Goal: Find contact information: Find contact information

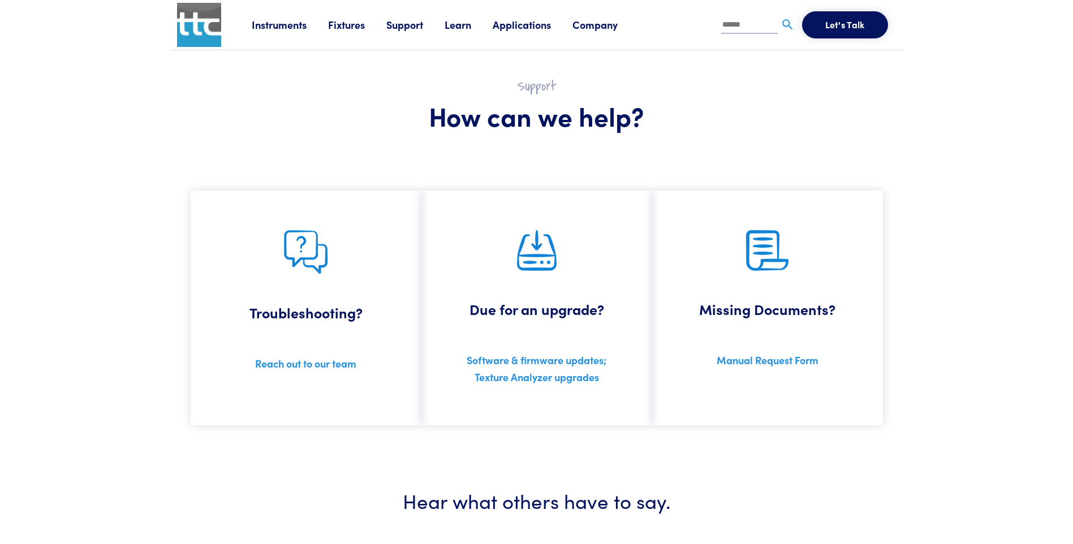
click at [408, 29] on link "Support" at bounding box center [415, 25] width 58 height 14
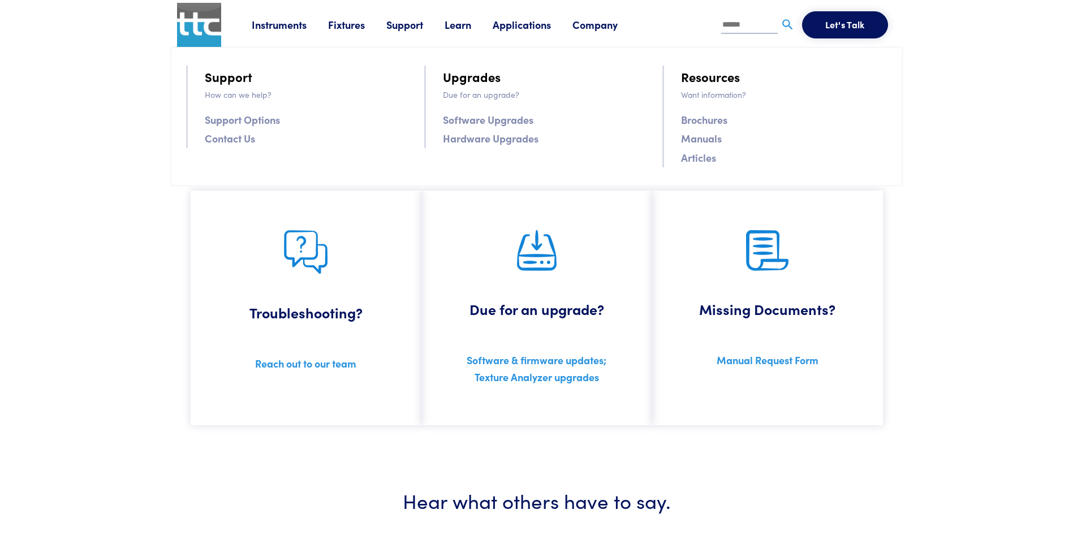
click at [259, 120] on link "Support Options" at bounding box center [242, 119] width 75 height 16
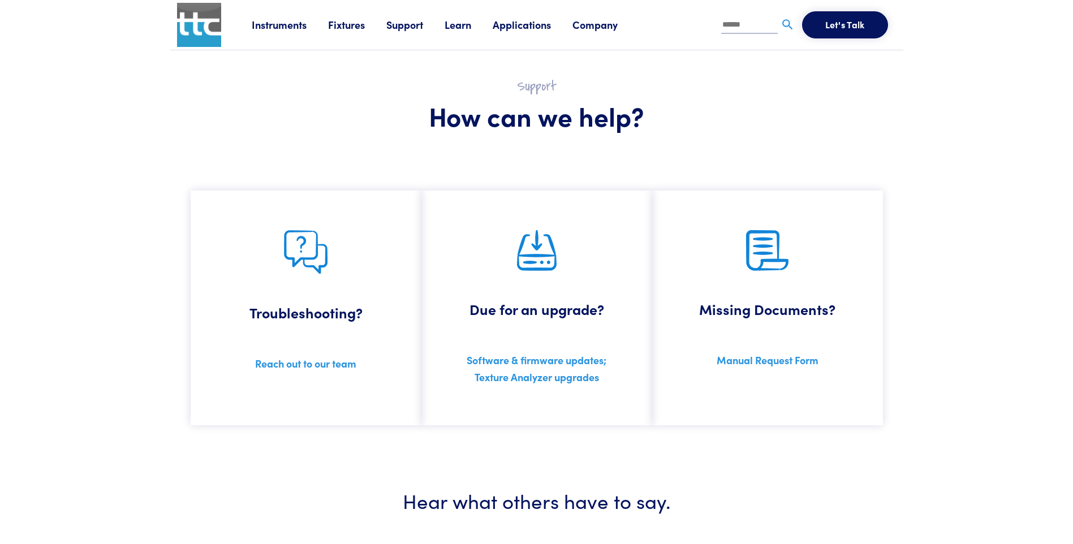
click at [310, 361] on link "Reach out to our team" at bounding box center [305, 363] width 101 height 14
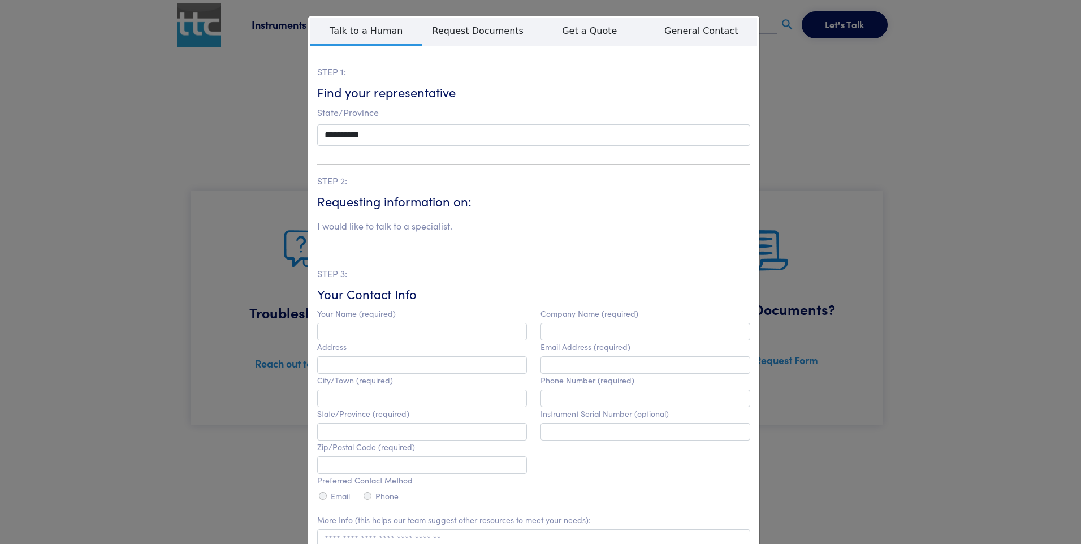
click at [913, 446] on div "**********" at bounding box center [540, 272] width 1081 height 544
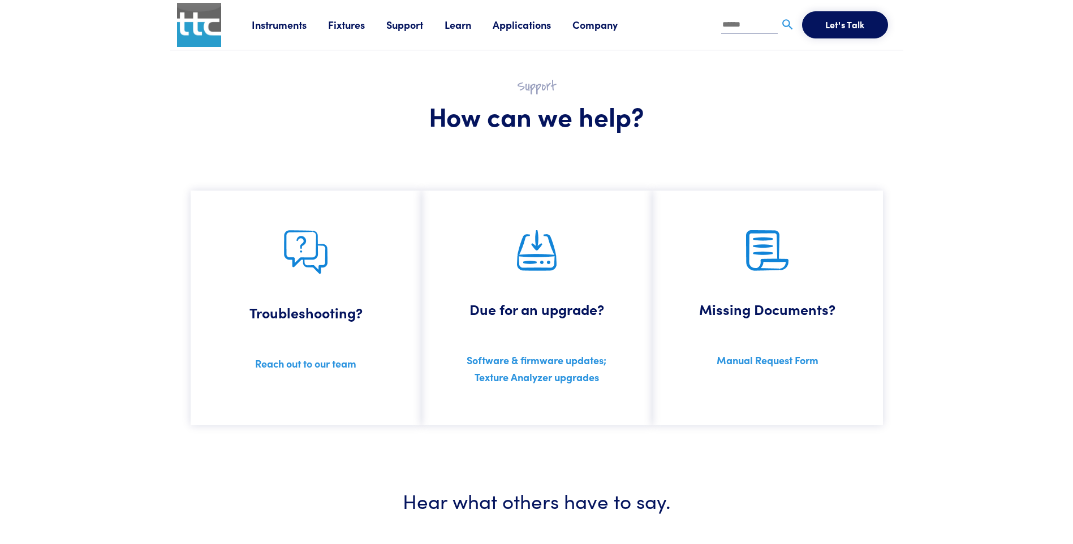
click at [595, 31] on link "Company" at bounding box center [605, 25] width 67 height 14
click at [796, 84] on link "Contact" at bounding box center [799, 77] width 46 height 20
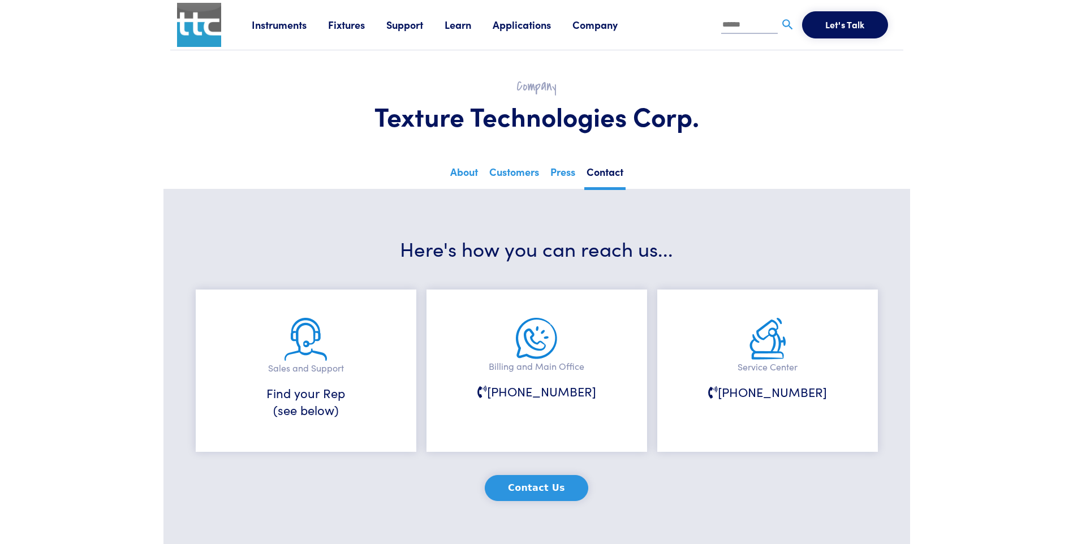
click at [345, 19] on link "Fixtures" at bounding box center [357, 25] width 58 height 14
click at [270, 77] on link "Probes & Fixtures" at bounding box center [245, 75] width 80 height 16
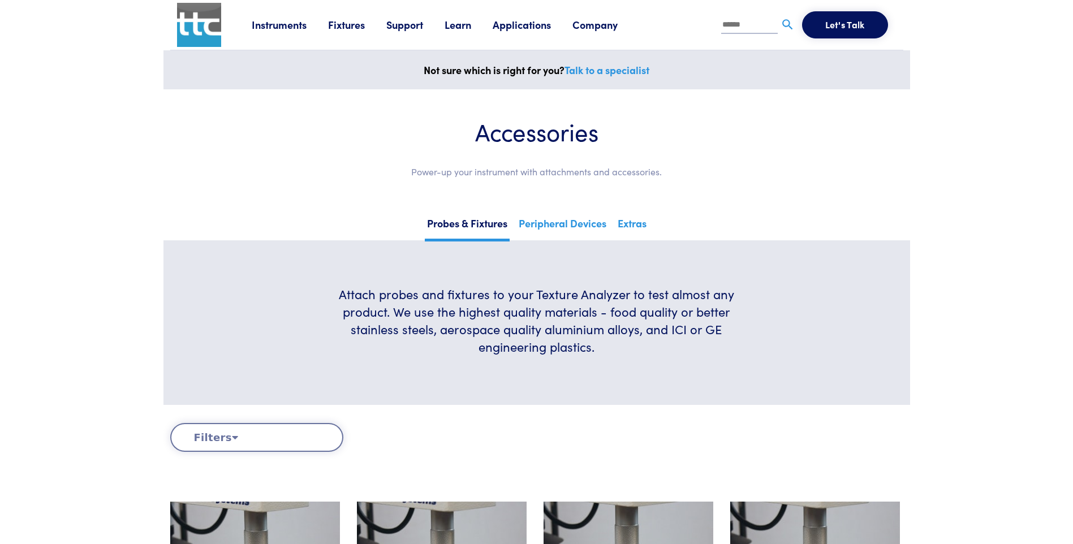
click at [755, 23] on input "text" at bounding box center [749, 25] width 57 height 17
type input "*********"
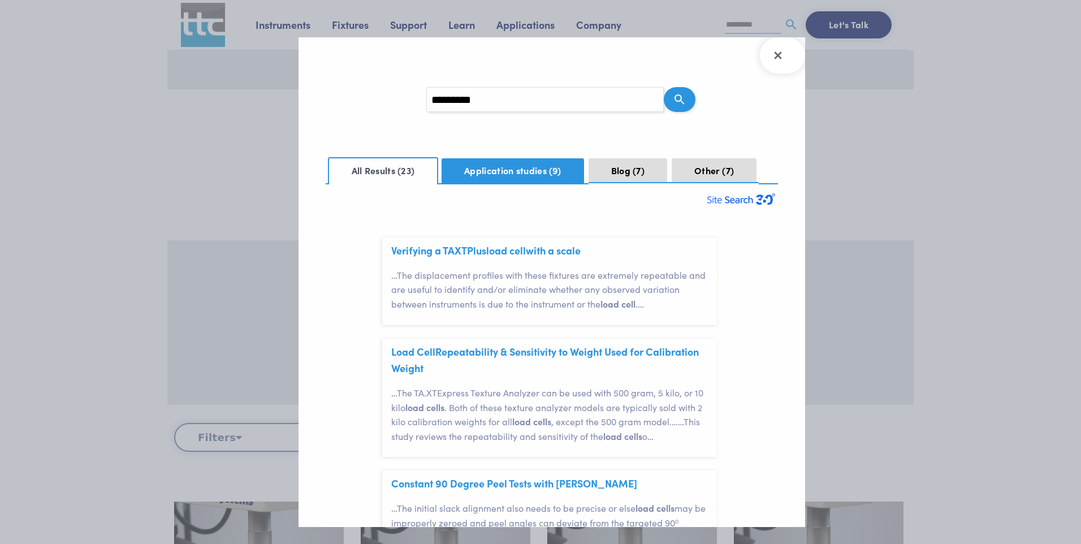
click at [481, 168] on button "Application studies 9" at bounding box center [513, 170] width 142 height 25
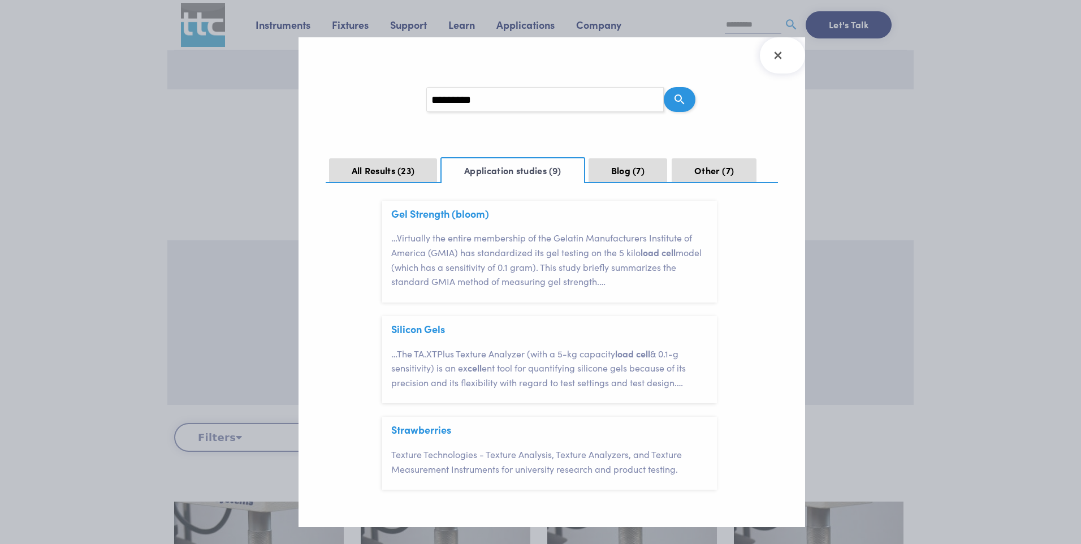
scroll to position [745, 0]
click at [384, 165] on button "All Results 23" at bounding box center [383, 170] width 109 height 25
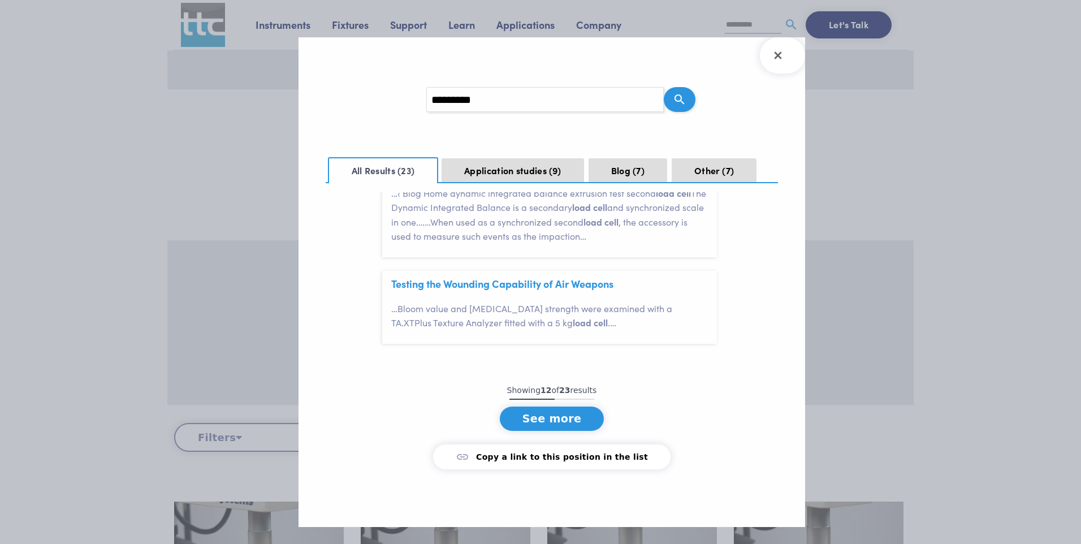
scroll to position [1228, 0]
click at [567, 431] on button "See more" at bounding box center [552, 419] width 105 height 24
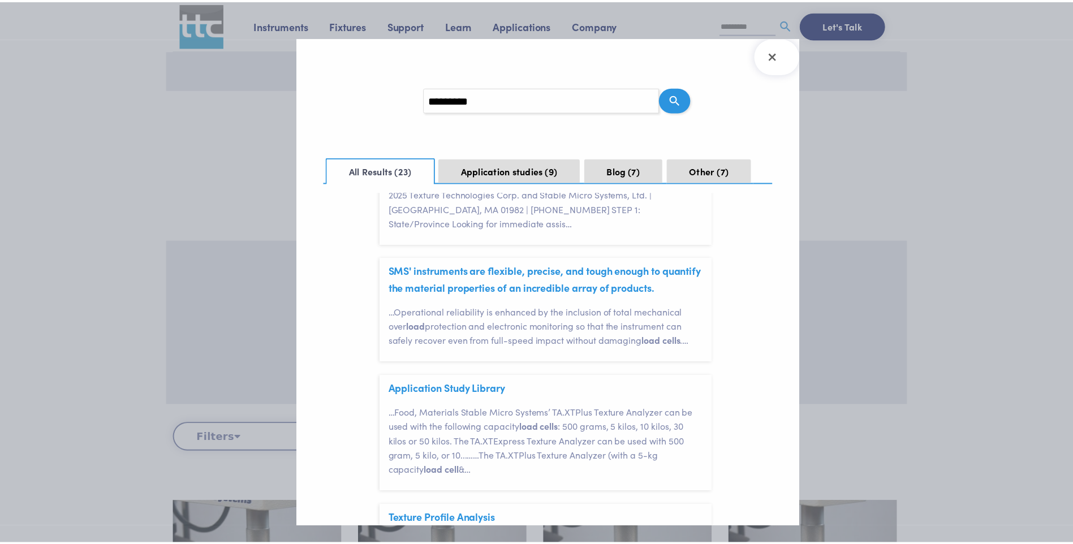
scroll to position [2418, 0]
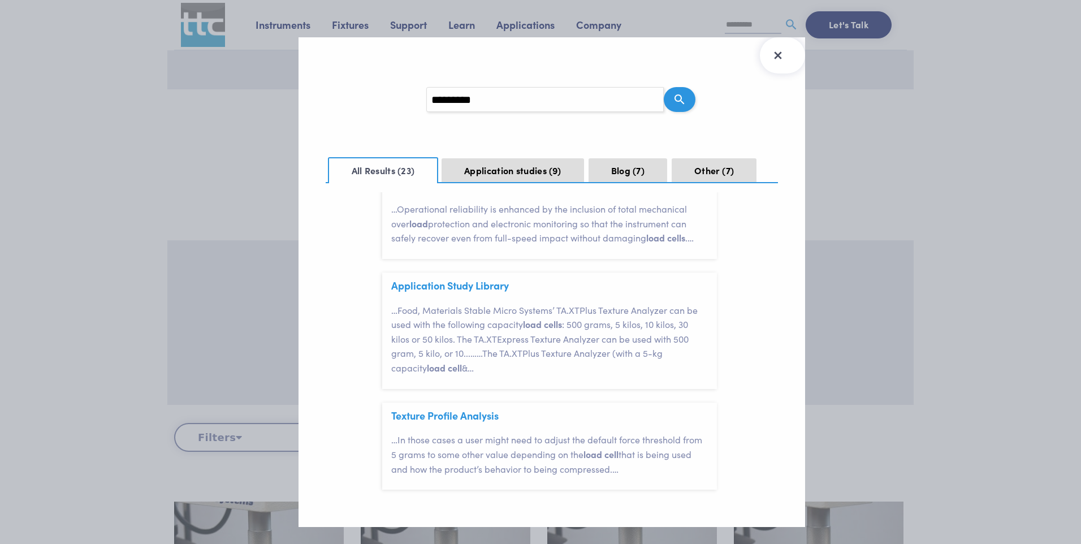
click at [785, 63] on icon "Close Search Results" at bounding box center [778, 55] width 18 height 18
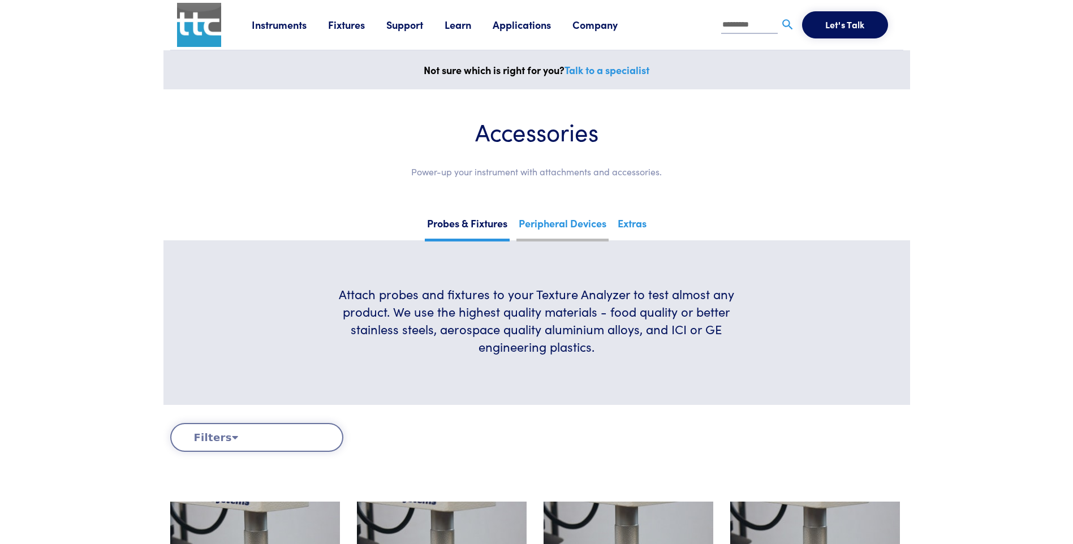
click at [584, 221] on link "Peripheral Devices" at bounding box center [562, 228] width 92 height 28
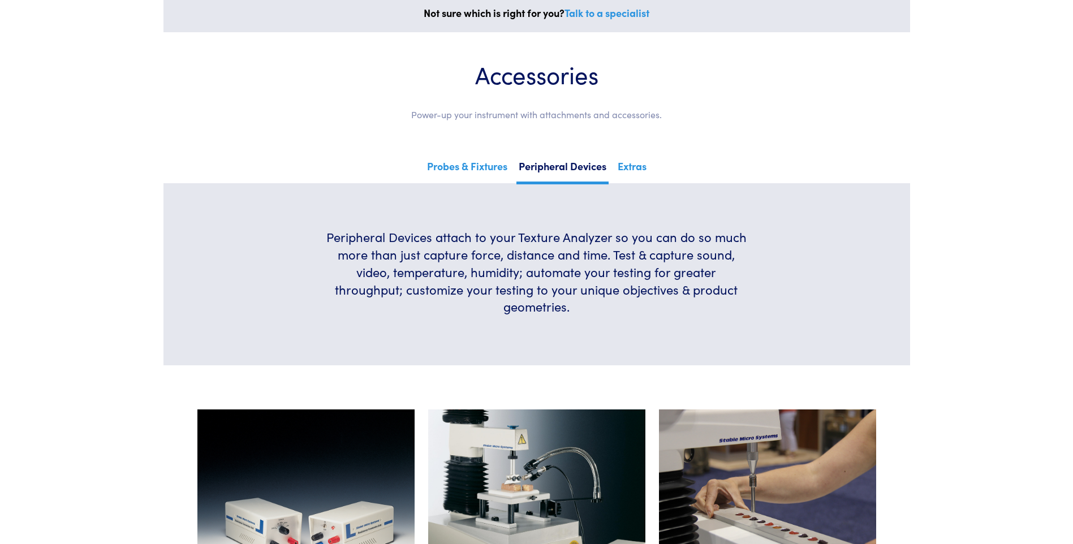
scroll to position [57, 0]
click at [633, 162] on link "Extras" at bounding box center [631, 171] width 33 height 28
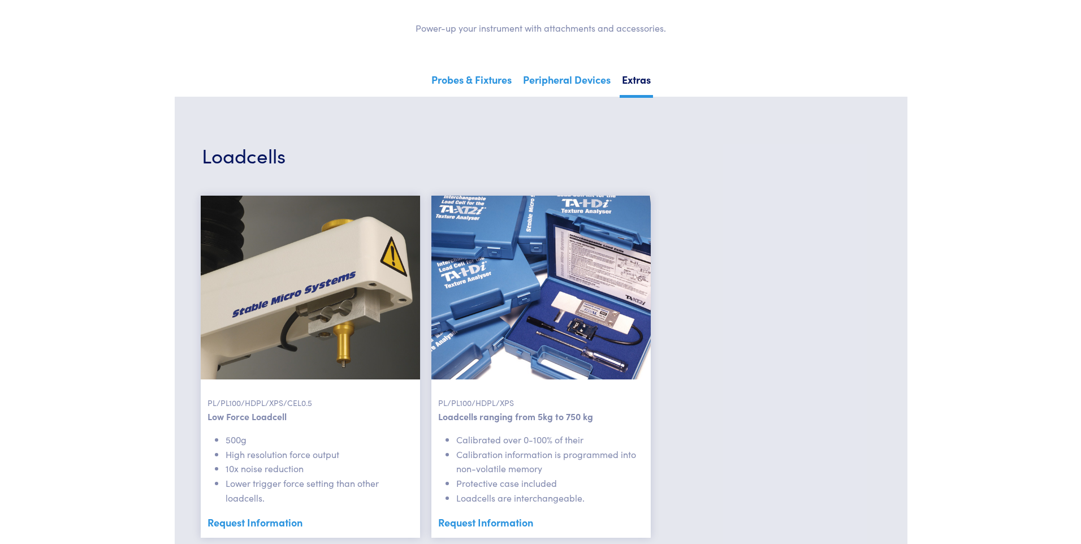
scroll to position [226, 0]
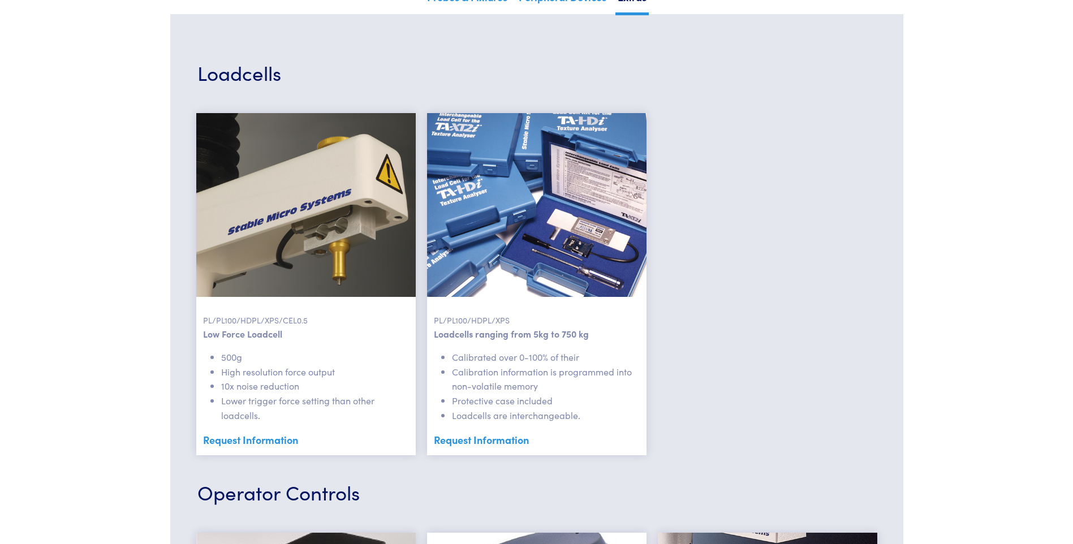
click at [516, 436] on link "Request Information" at bounding box center [537, 439] width 206 height 17
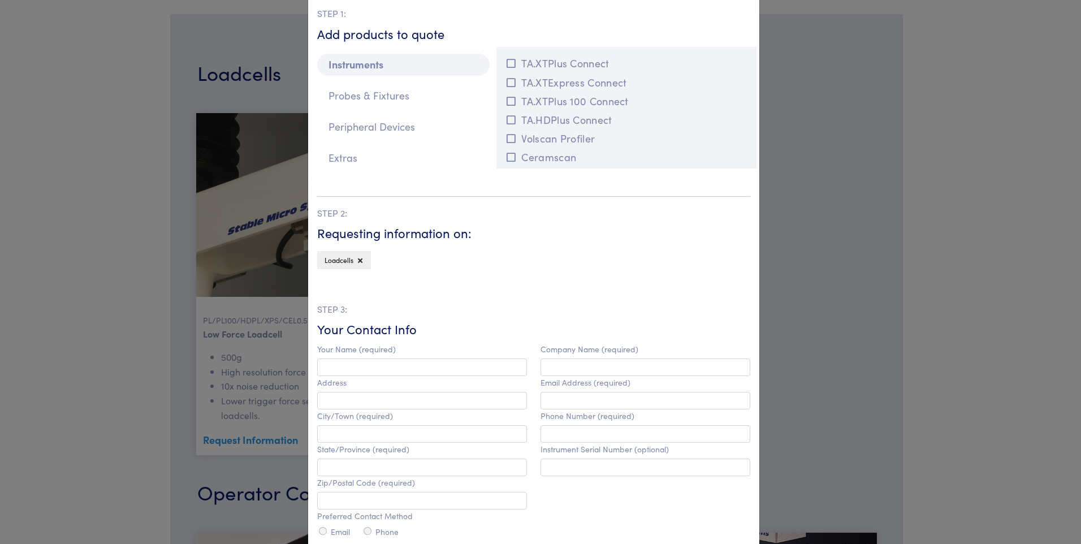
scroll to position [0, 0]
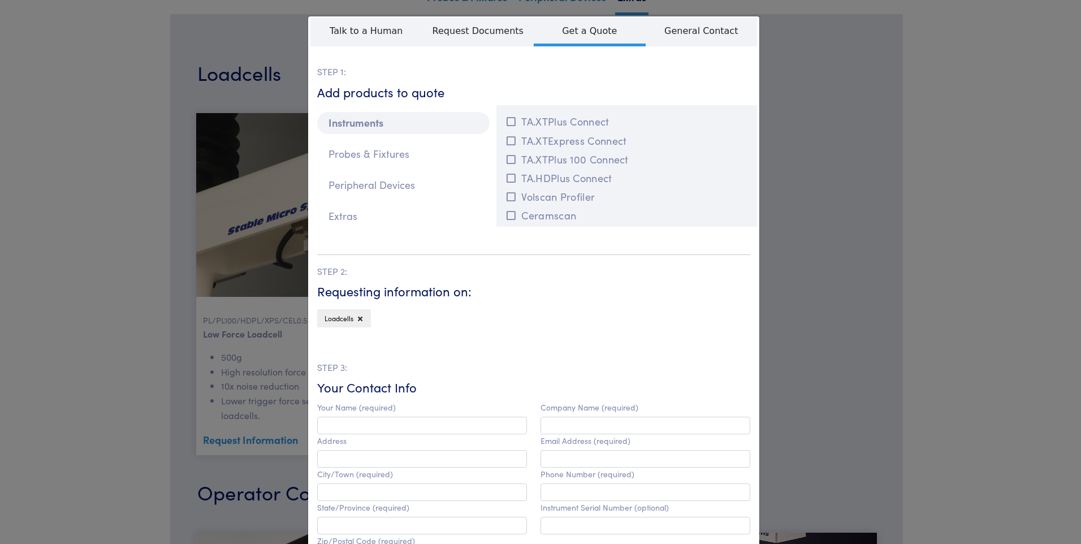
click at [930, 262] on div "**********" at bounding box center [540, 272] width 1081 height 544
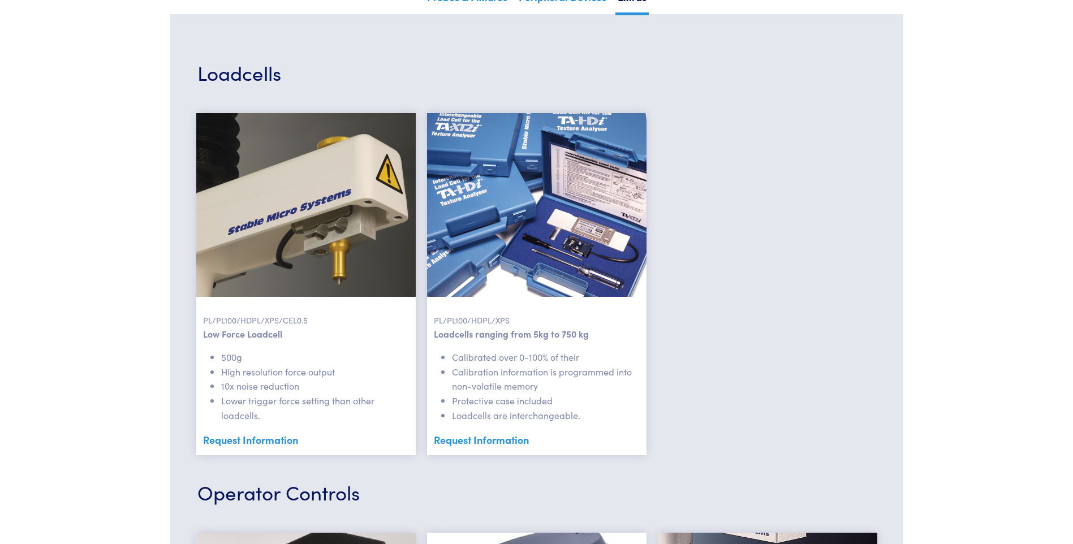
click at [486, 438] on link "Request Information" at bounding box center [537, 439] width 206 height 17
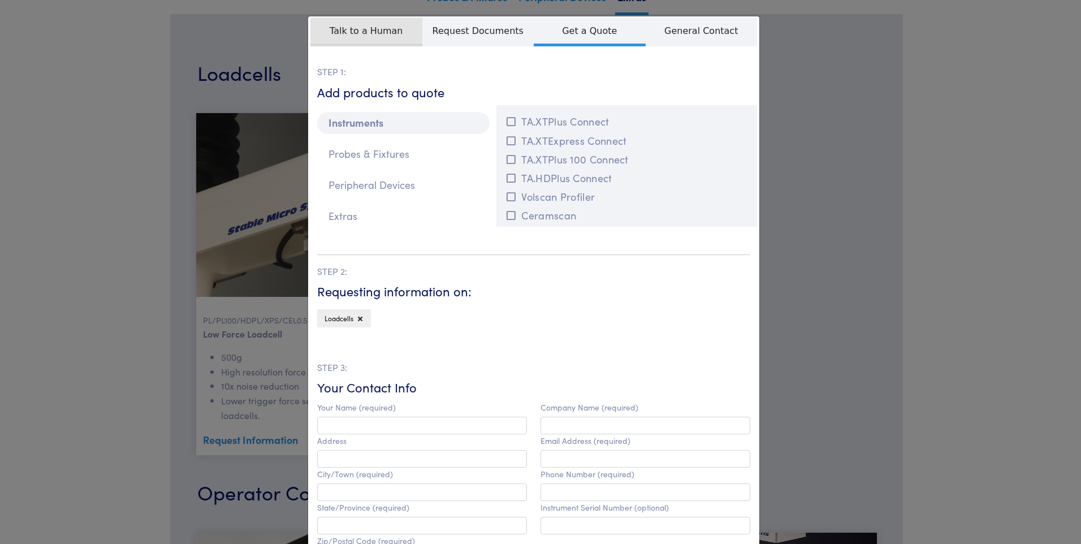
click at [381, 37] on span "Talk to a Human" at bounding box center [366, 32] width 112 height 29
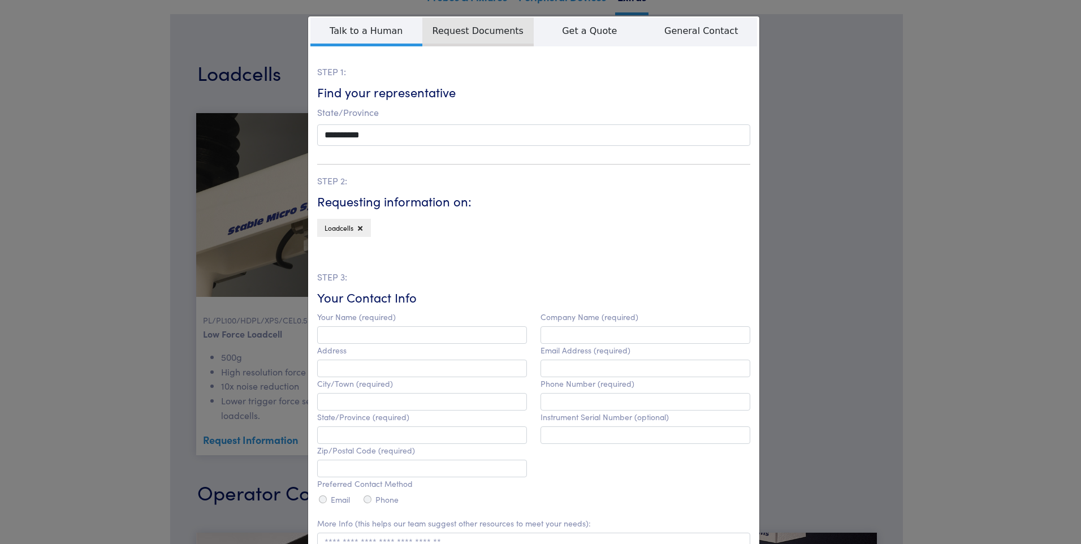
click at [464, 38] on span "Request Documents" at bounding box center [478, 32] width 112 height 29
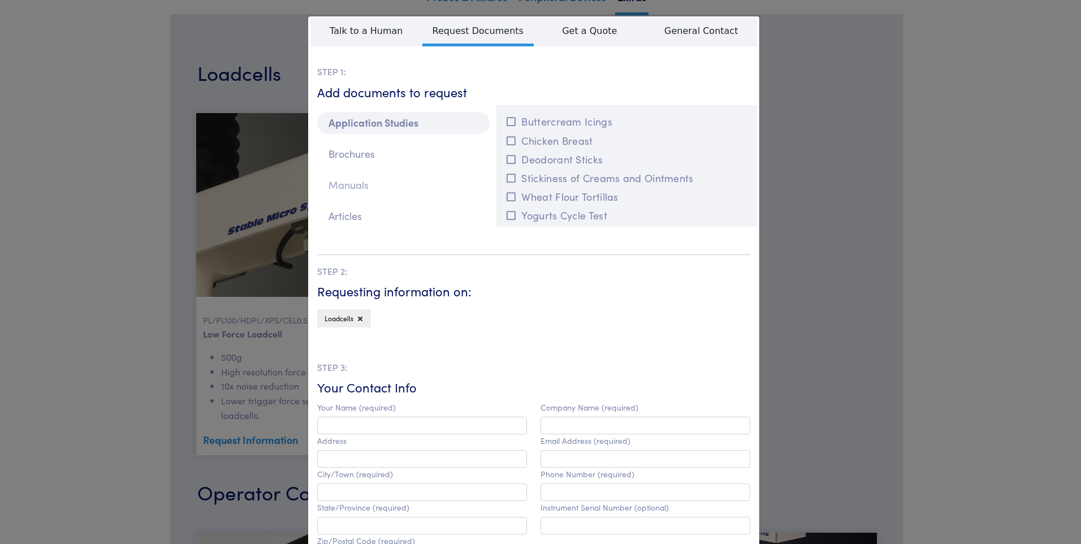
click at [356, 193] on p "Manuals" at bounding box center [403, 185] width 172 height 22
